Goal: Transaction & Acquisition: Purchase product/service

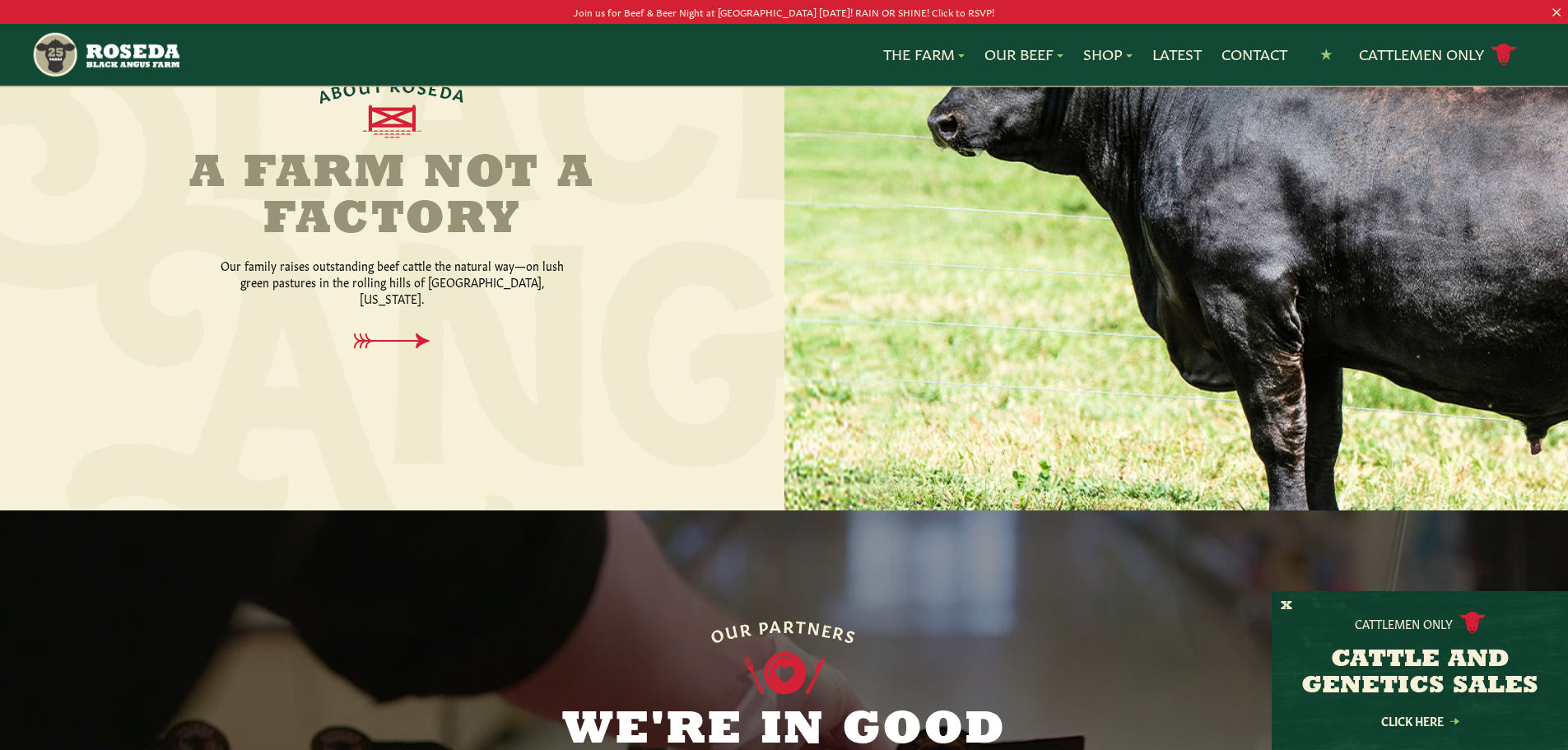
scroll to position [823, 0]
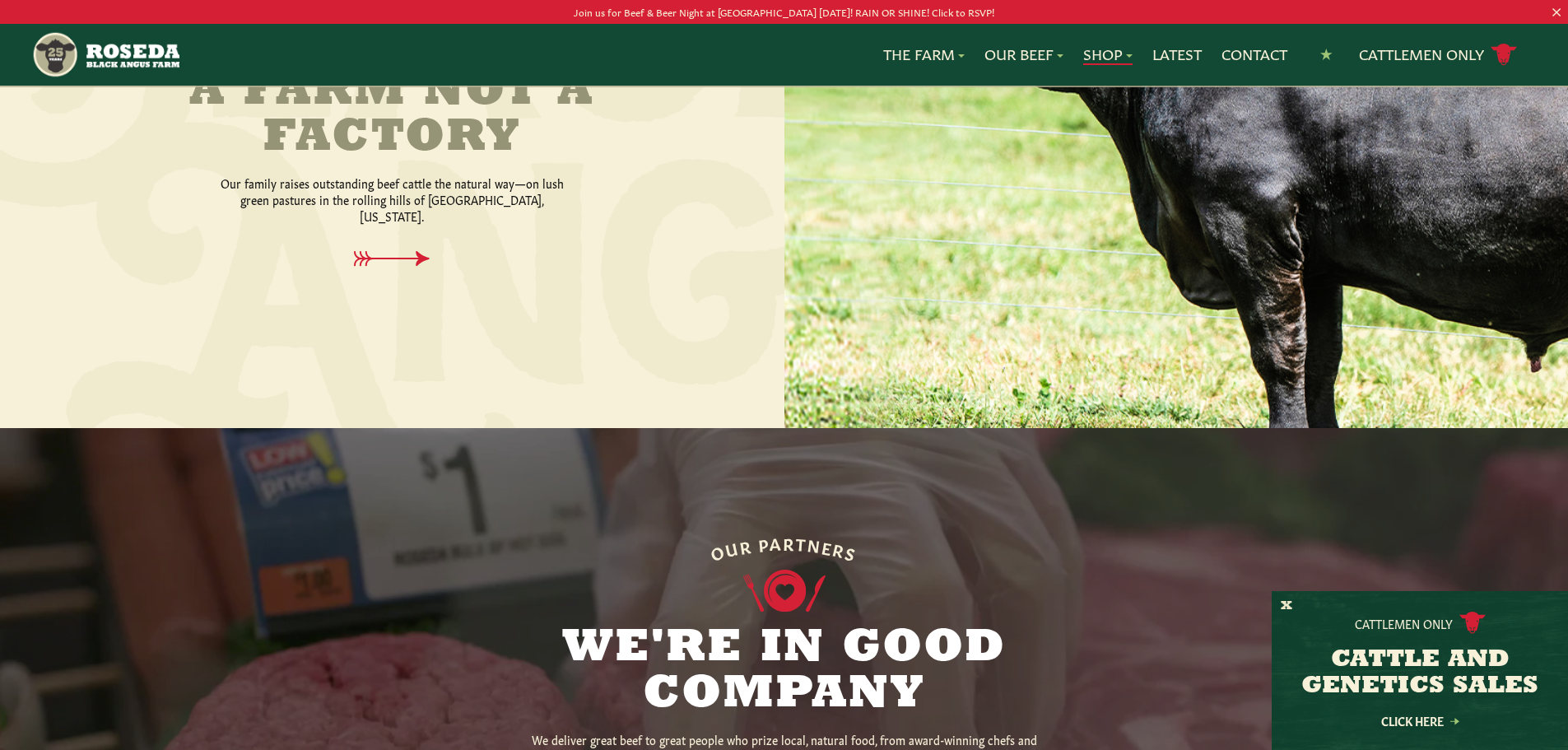
click at [1094, 54] on link "Shop" at bounding box center [1108, 54] width 50 height 22
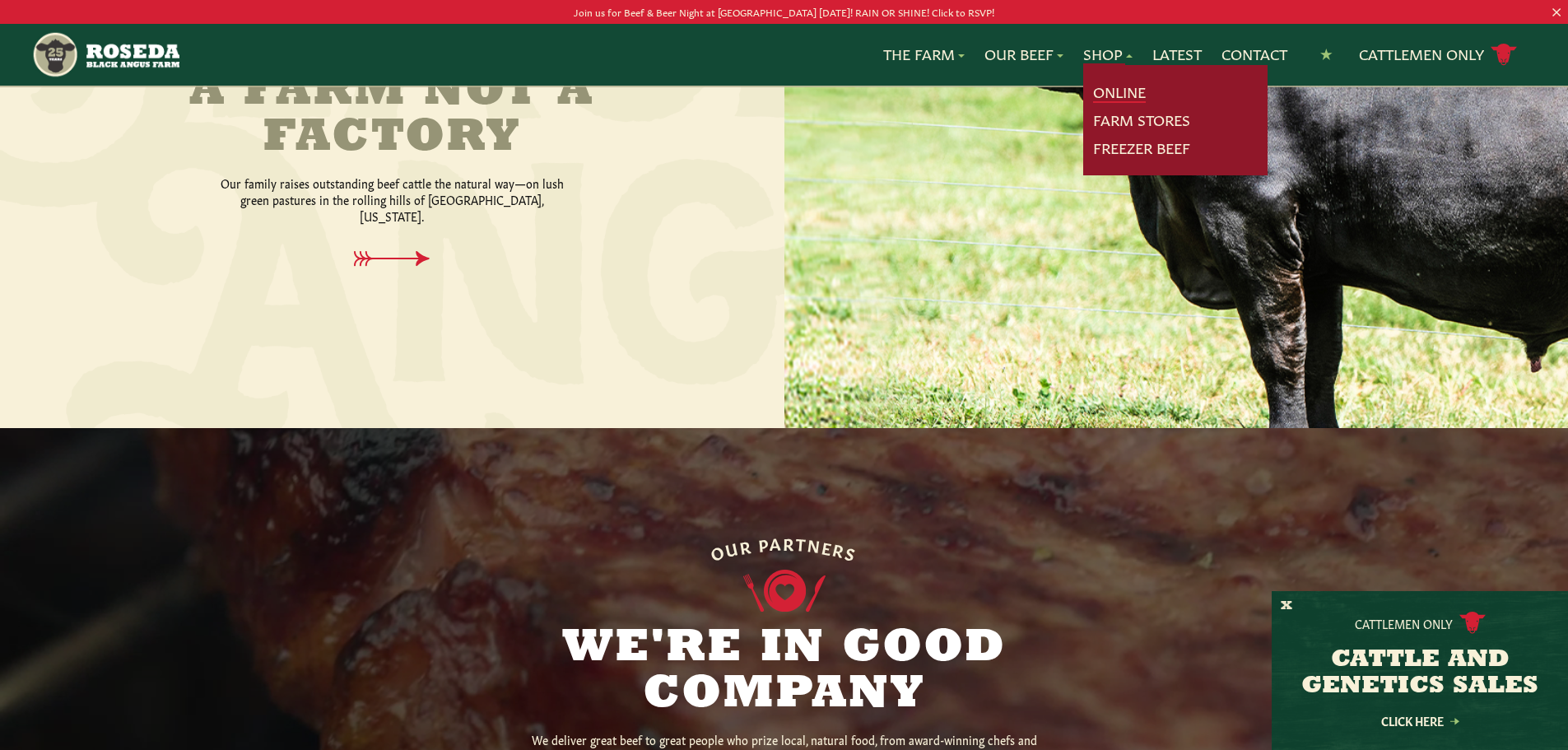
click at [1108, 99] on link "Online" at bounding box center [1120, 92] width 52 height 22
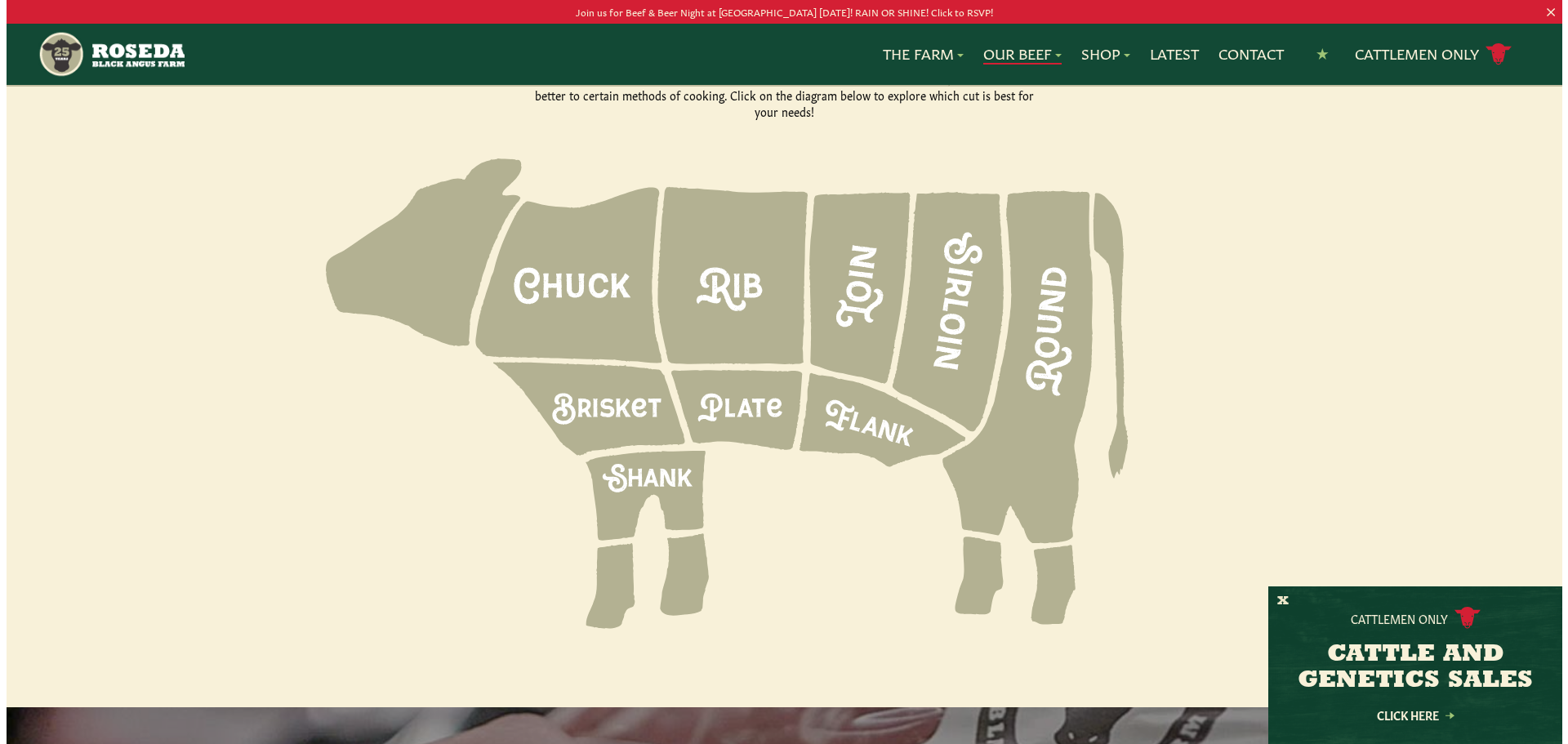
scroll to position [2042, 0]
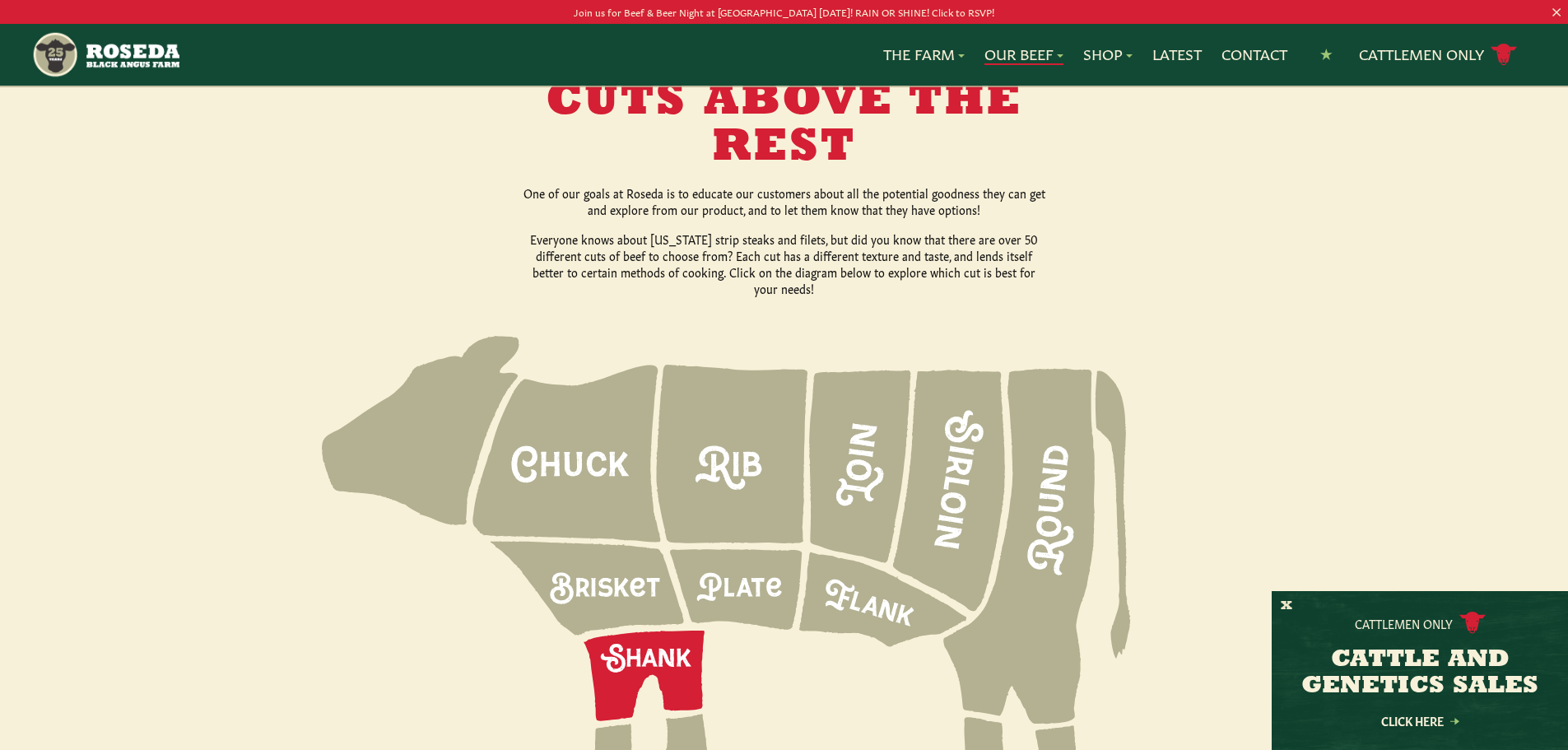
click at [663, 631] on icon at bounding box center [644, 676] width 121 height 91
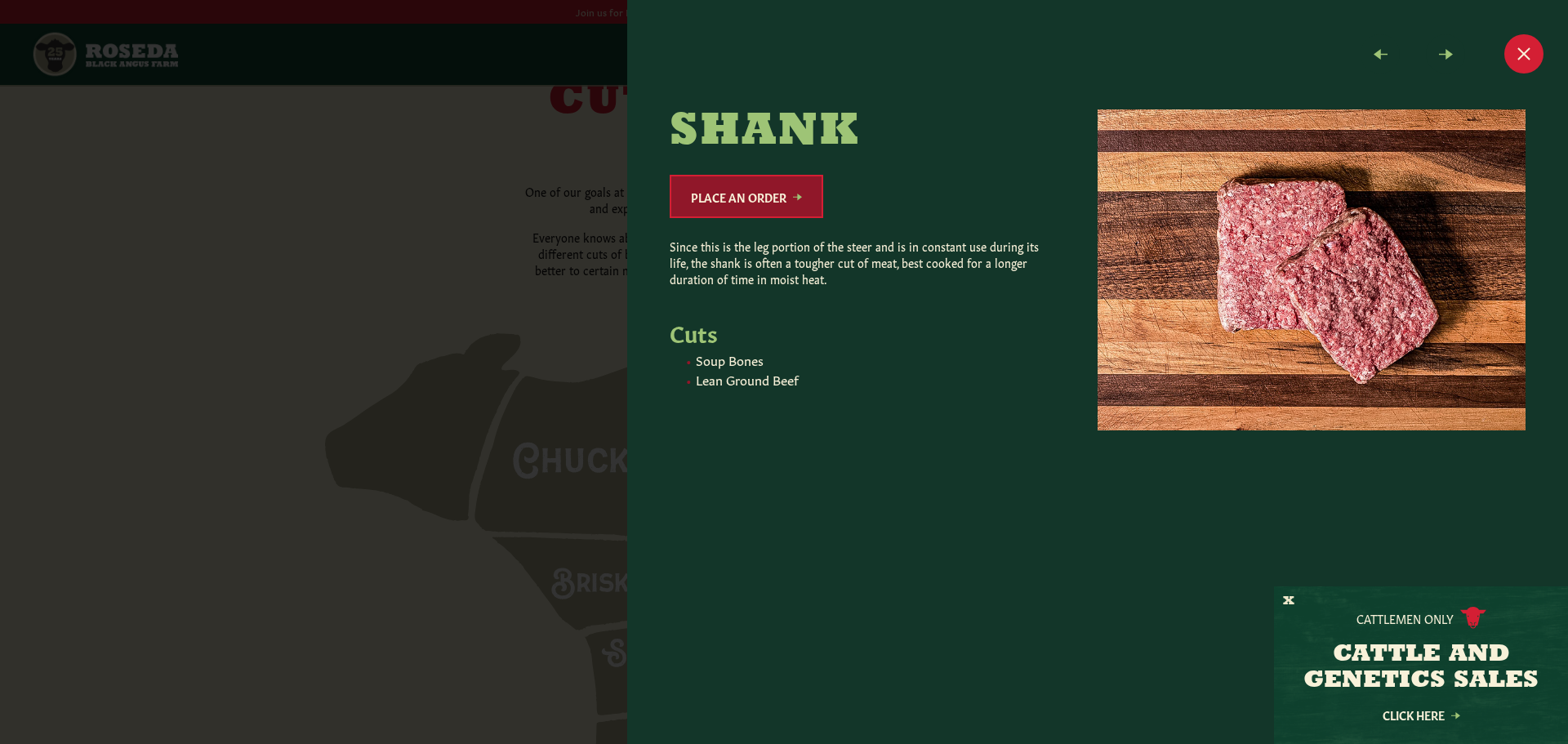
click at [753, 196] on link "Place an Order" at bounding box center [746, 196] width 153 height 43
